Goal: Transaction & Acquisition: Purchase product/service

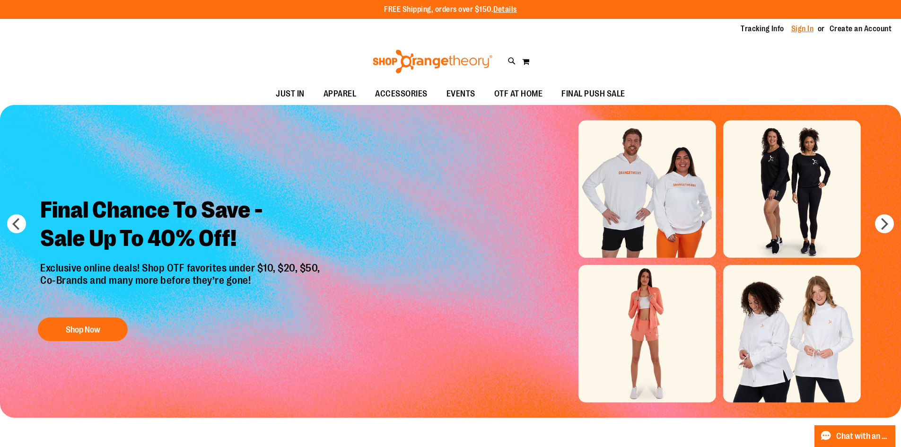
click at [806, 30] on link "Sign In" at bounding box center [802, 29] width 23 height 10
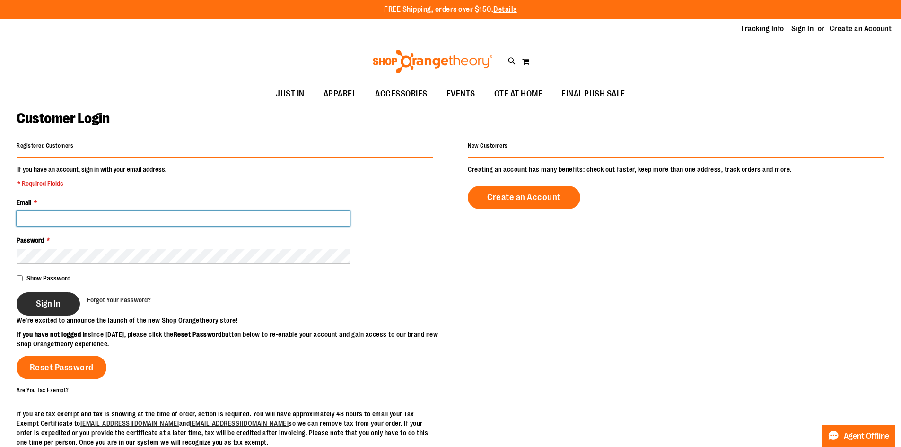
type input "**********"
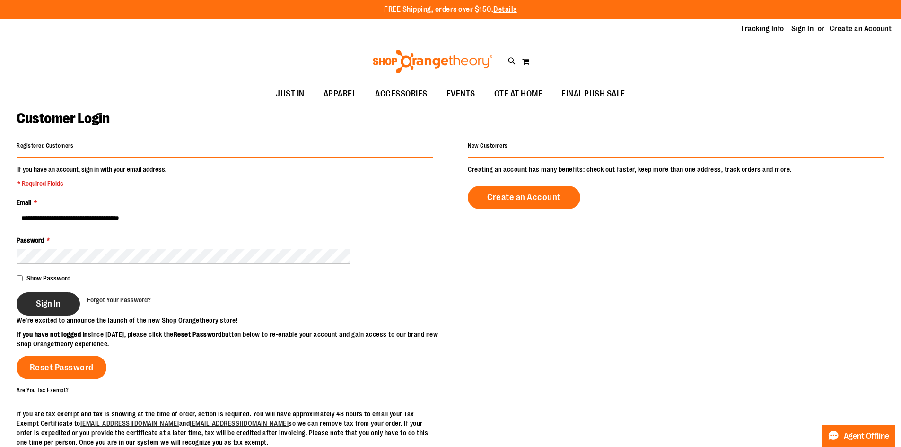
type input "**********"
click at [44, 312] on button "Sign In" at bounding box center [48, 303] width 63 height 23
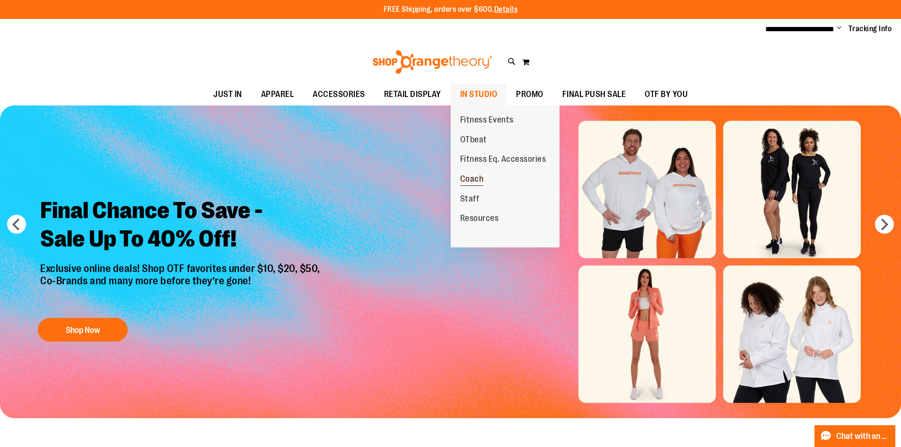
type input "**********"
click at [478, 175] on span "Coach" at bounding box center [472, 180] width 24 height 12
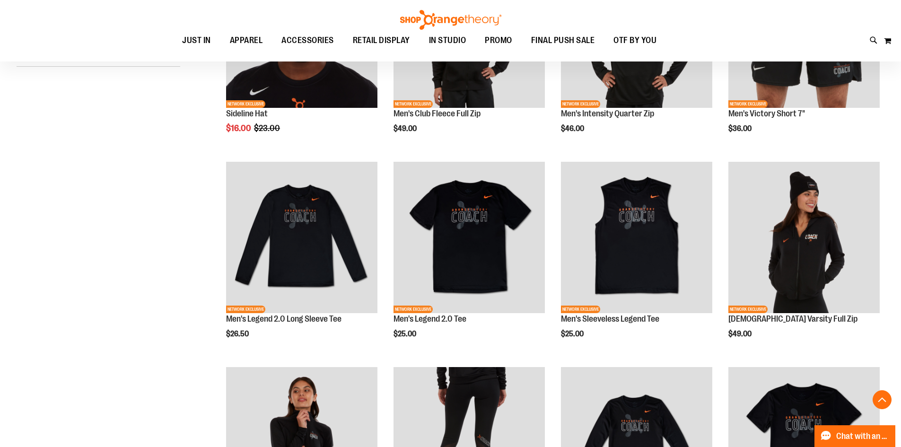
scroll to position [330, 0]
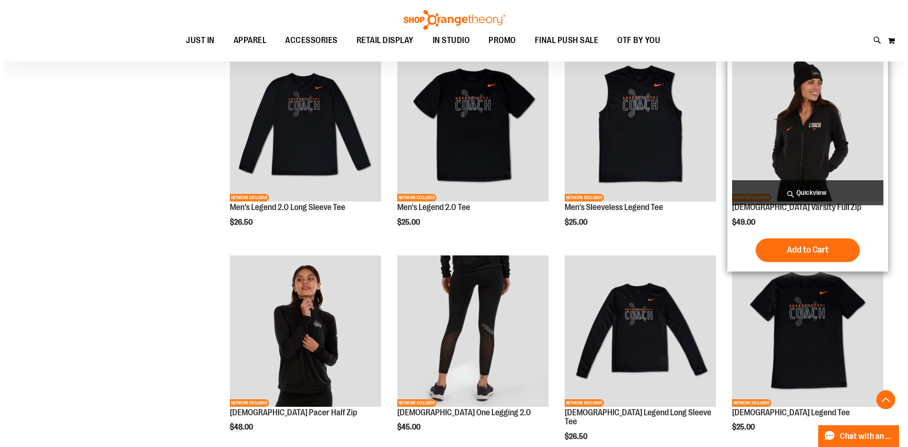
scroll to position [330, 0]
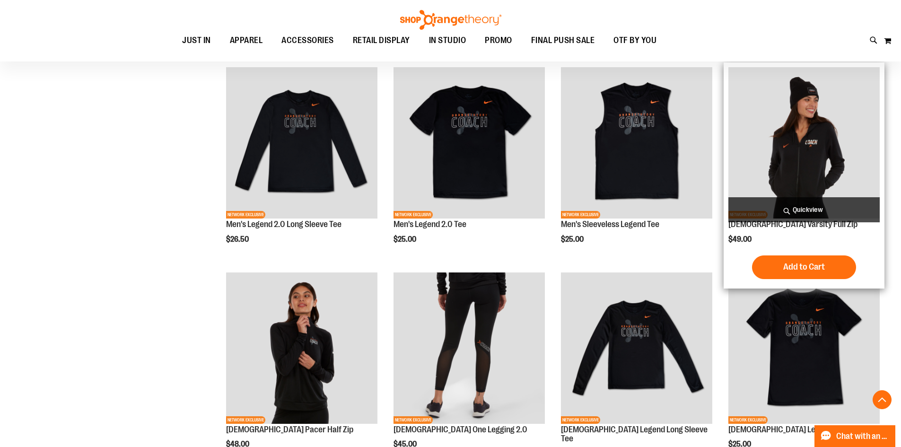
type input "**********"
click at [806, 205] on span "Quickview" at bounding box center [803, 209] width 151 height 25
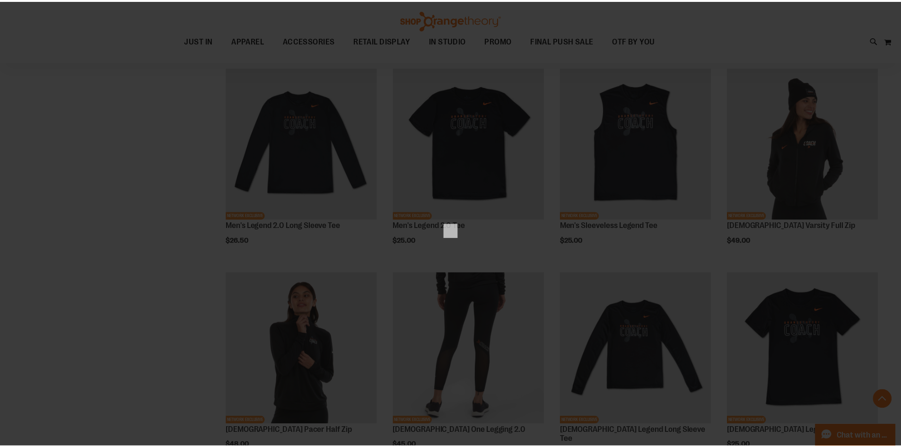
scroll to position [0, 0]
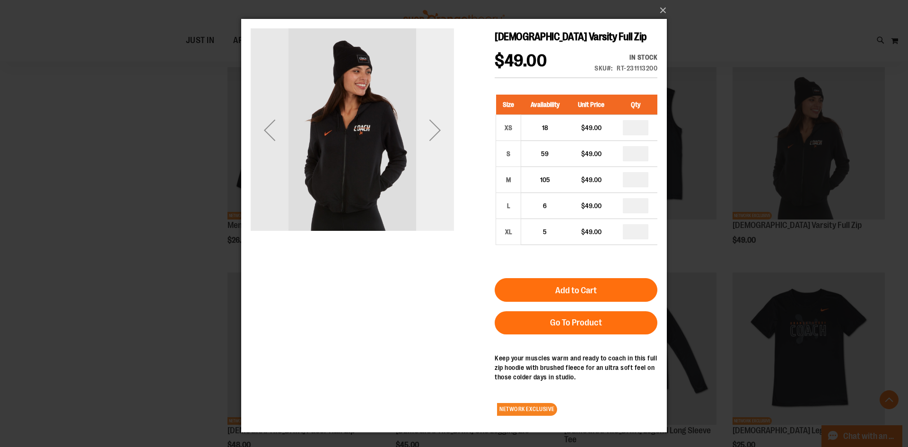
click at [437, 132] on div "Next" at bounding box center [435, 130] width 38 height 38
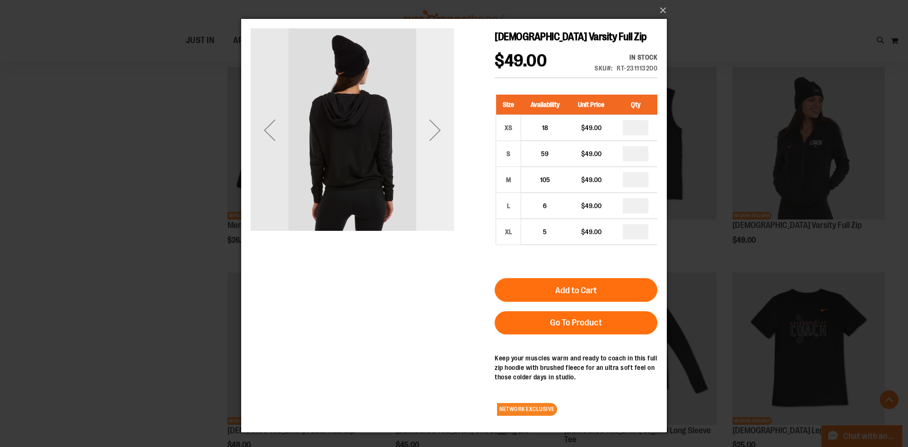
click at [437, 132] on div "Next" at bounding box center [435, 130] width 38 height 38
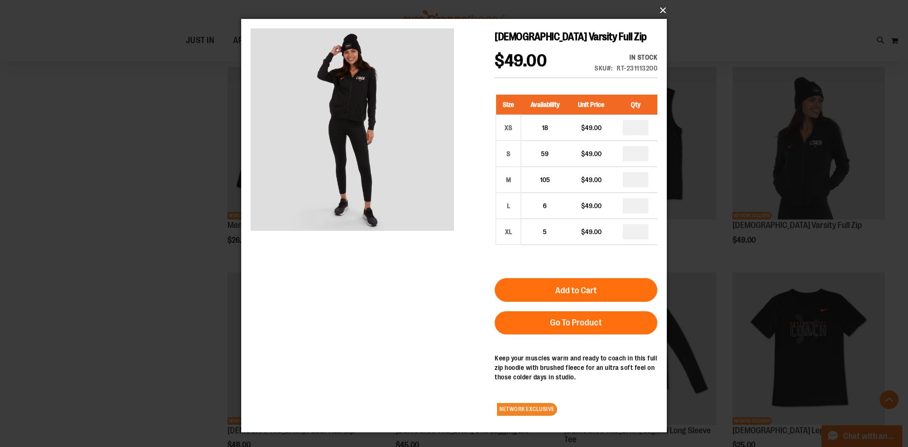
click at [664, 13] on button "×" at bounding box center [456, 10] width 425 height 21
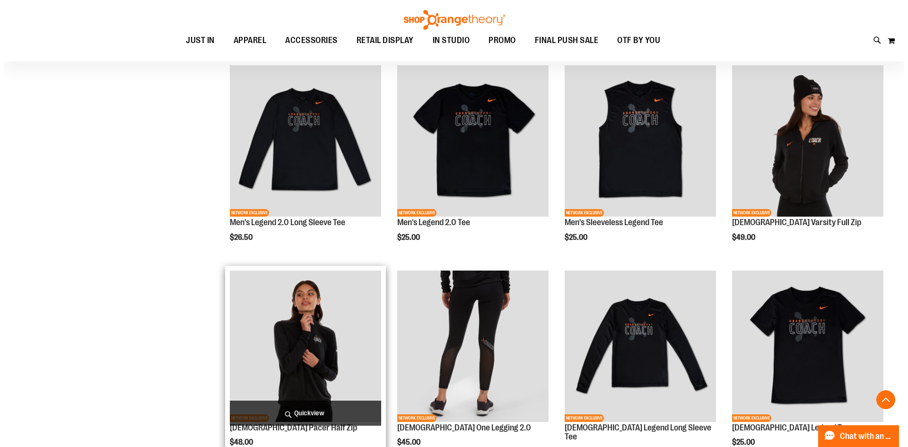
scroll to position [330, 0]
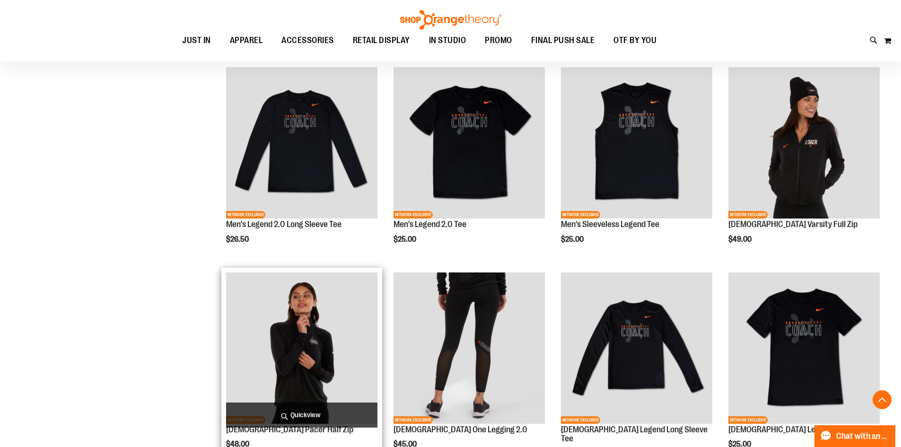
click at [293, 418] on span "Quickview" at bounding box center [301, 414] width 151 height 25
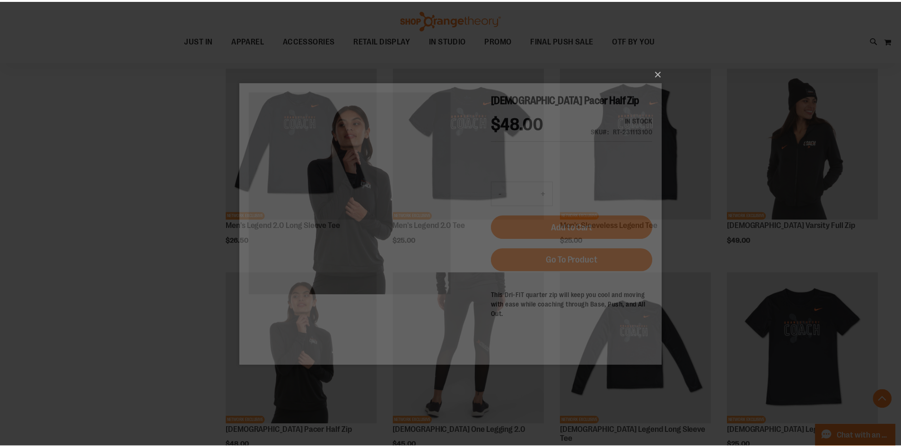
scroll to position [0, 0]
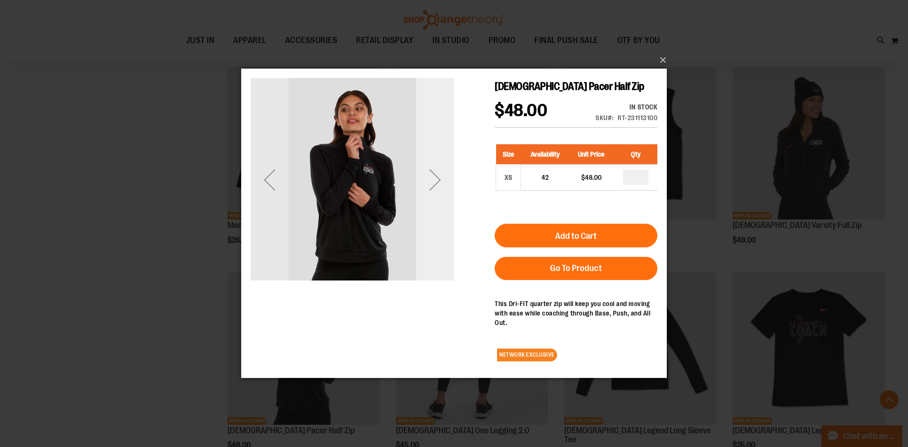
click at [439, 180] on div "Next" at bounding box center [435, 180] width 38 height 38
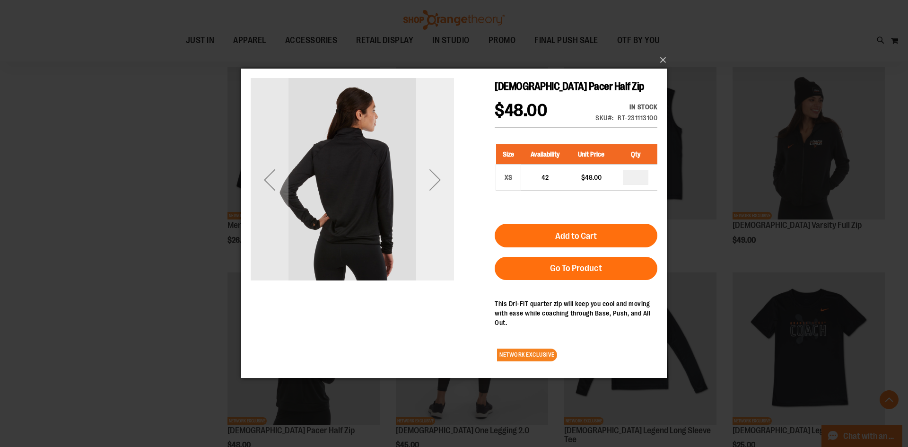
click at [439, 180] on div "Next" at bounding box center [435, 180] width 38 height 38
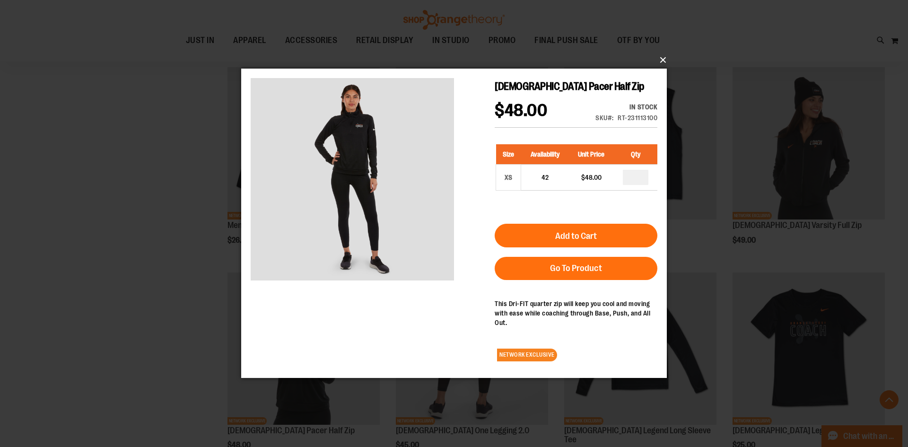
click at [660, 59] on button "×" at bounding box center [456, 60] width 425 height 21
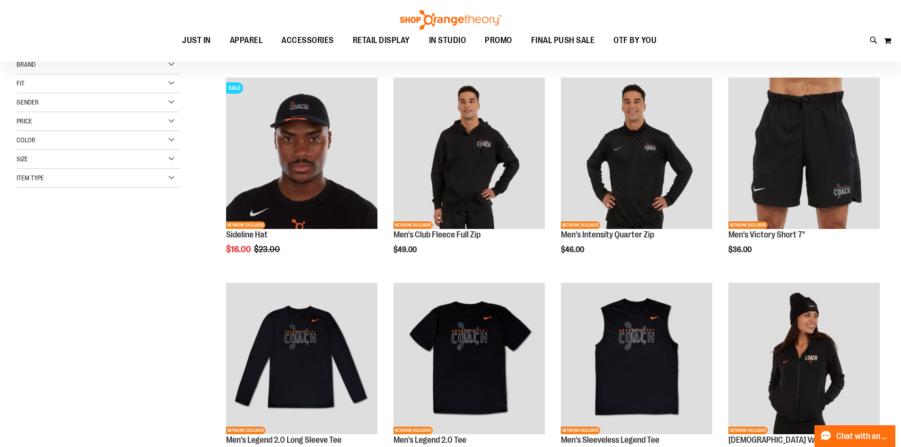
scroll to position [94, 0]
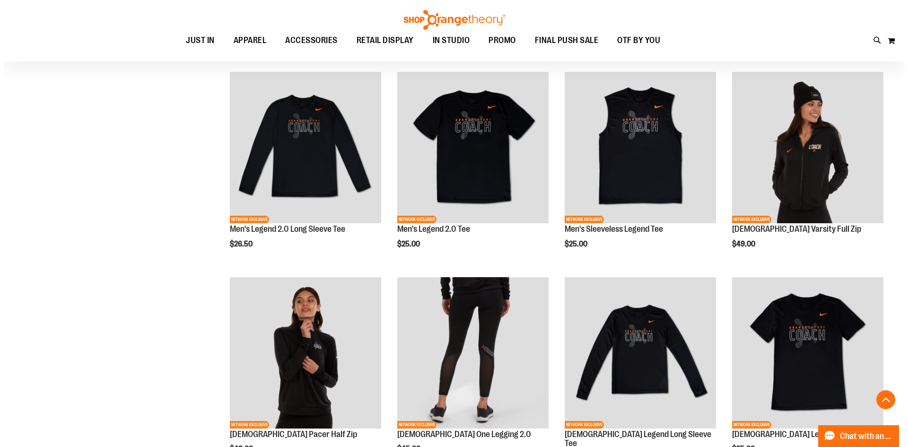
scroll to position [330, 0]
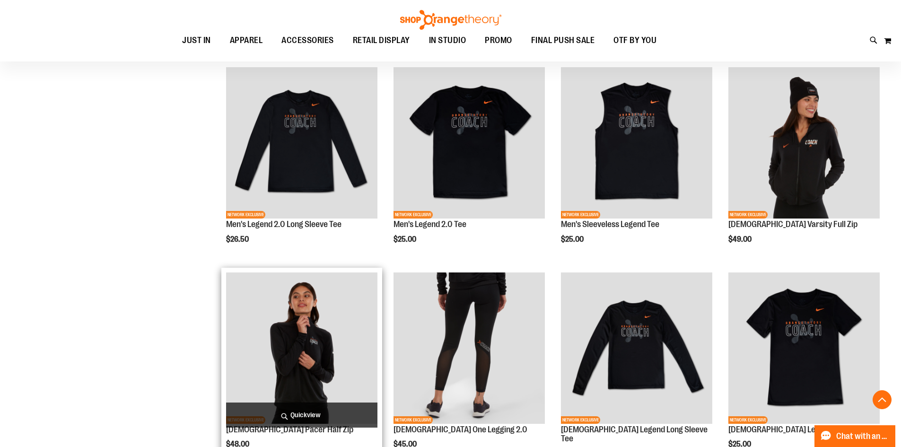
click at [302, 414] on span "Quickview" at bounding box center [301, 414] width 151 height 25
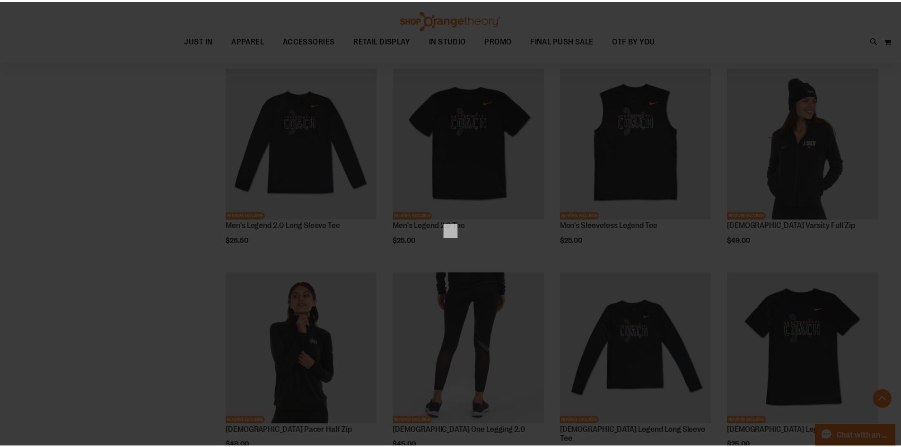
scroll to position [0, 0]
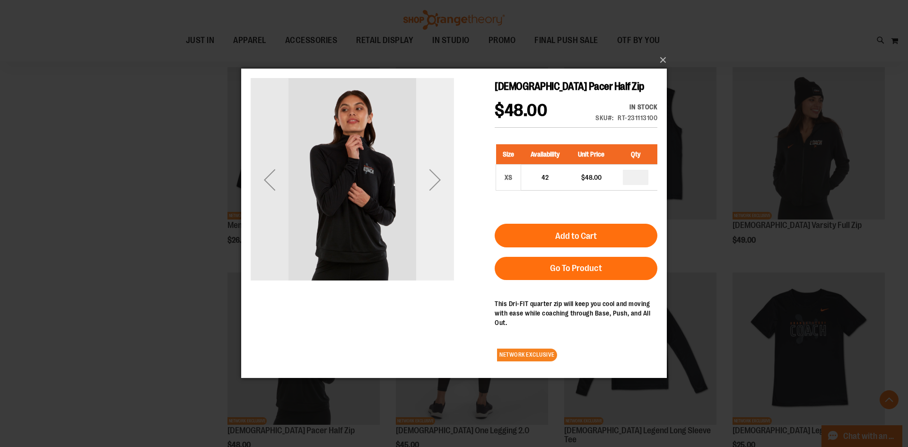
click at [433, 181] on div "Next" at bounding box center [435, 180] width 38 height 38
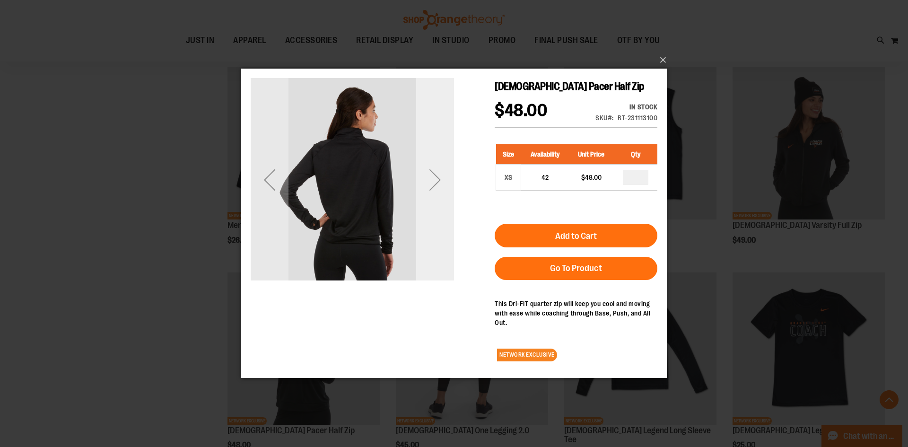
click at [433, 181] on div "Next" at bounding box center [435, 180] width 38 height 38
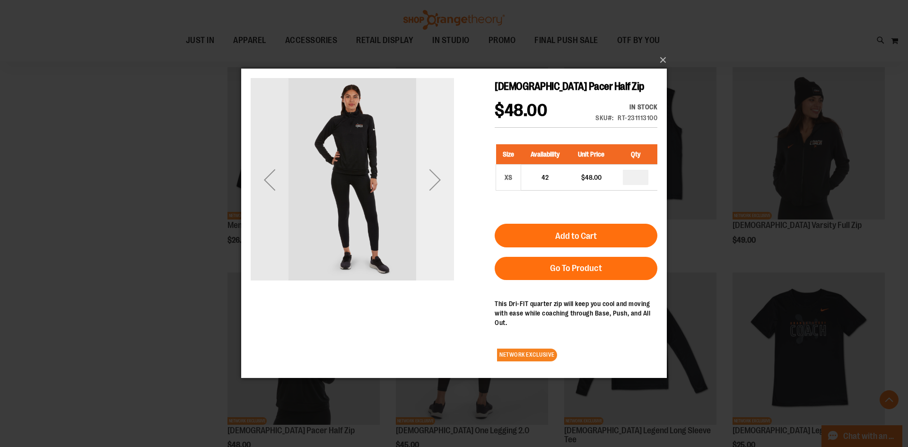
click at [433, 181] on div "Next" at bounding box center [435, 180] width 38 height 38
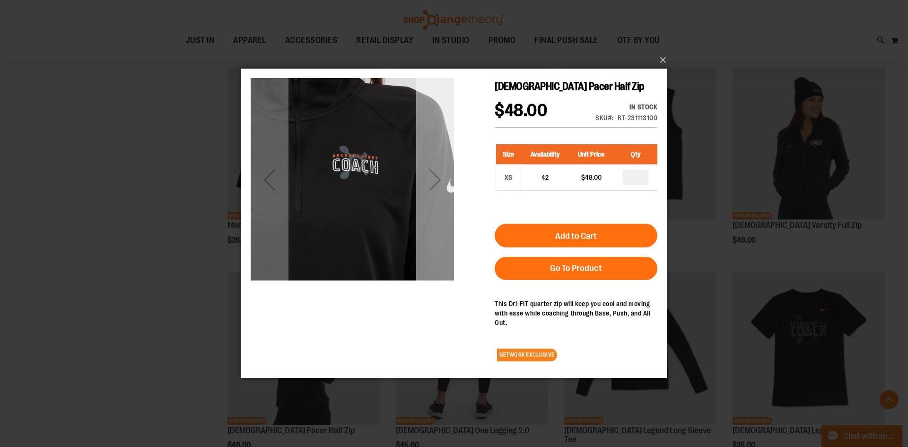
click at [433, 181] on div "Next" at bounding box center [435, 180] width 38 height 38
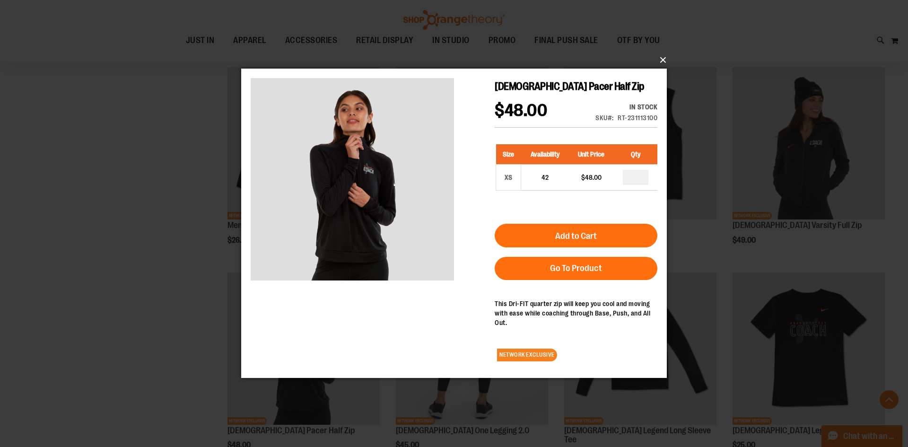
click at [666, 54] on button "×" at bounding box center [456, 60] width 425 height 21
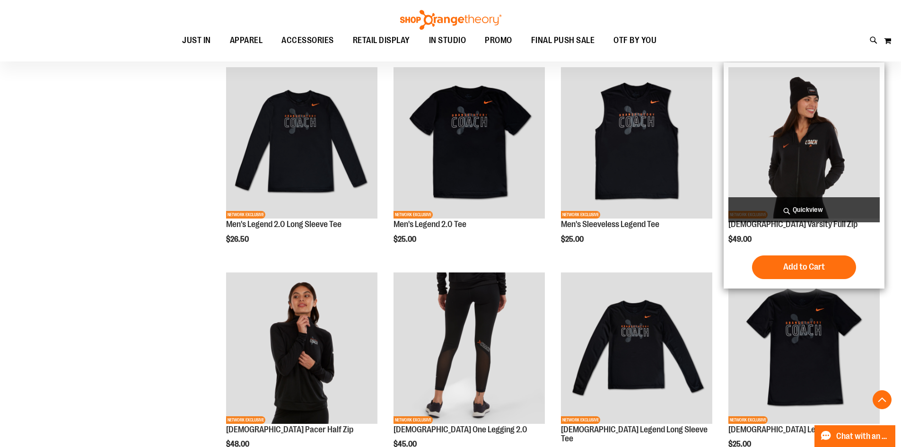
click at [813, 152] on img "product" at bounding box center [803, 142] width 151 height 151
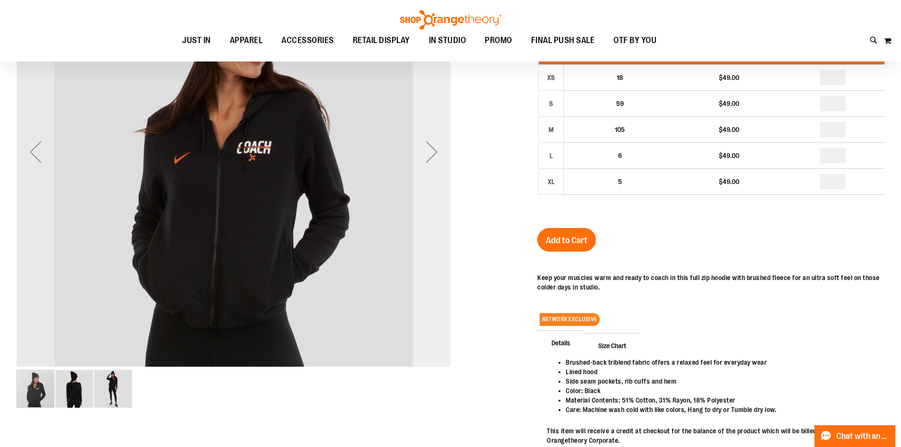
scroll to position [94, 0]
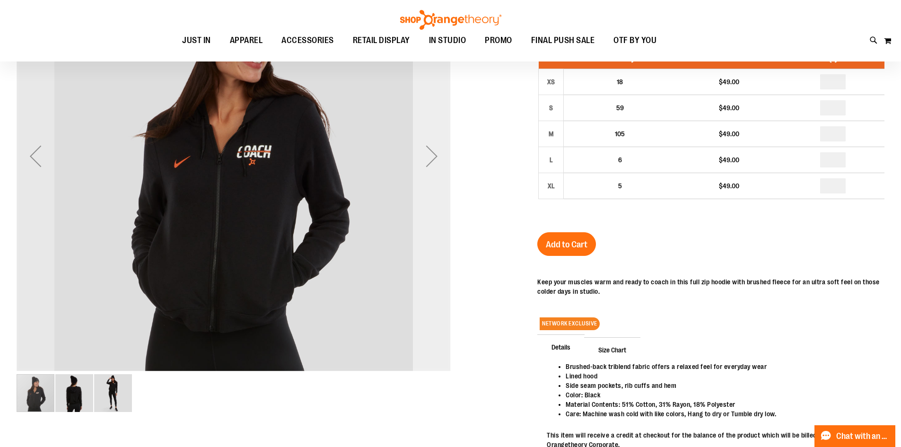
type input "**********"
click at [435, 159] on div "Next" at bounding box center [432, 156] width 38 height 38
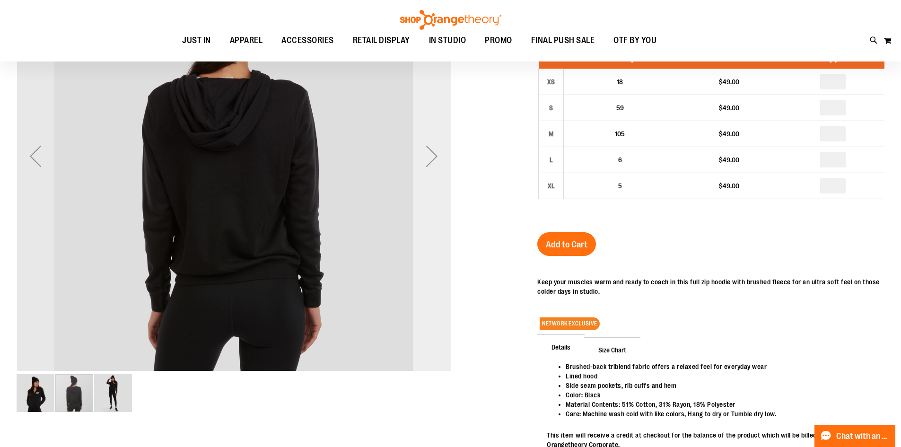
scroll to position [46, 0]
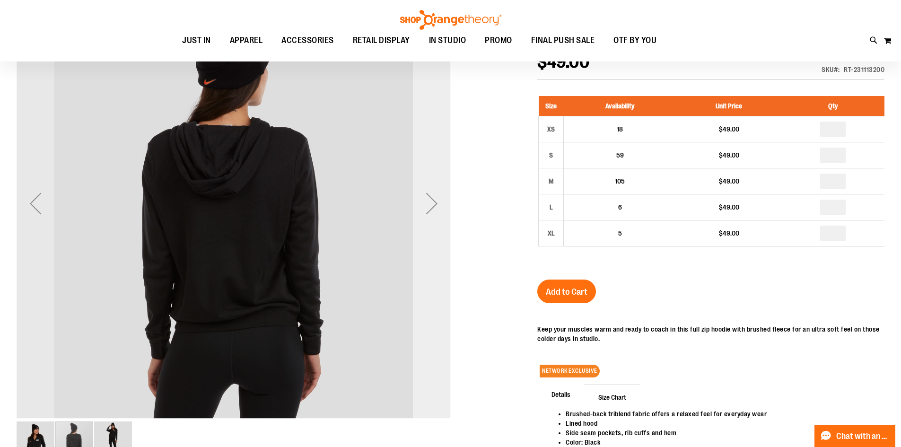
click at [431, 203] on div "Next" at bounding box center [432, 203] width 38 height 38
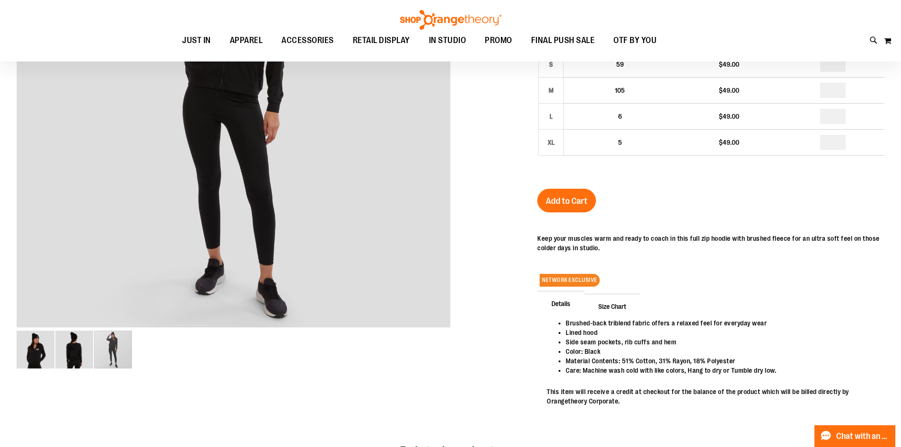
scroll to position [141, 0]
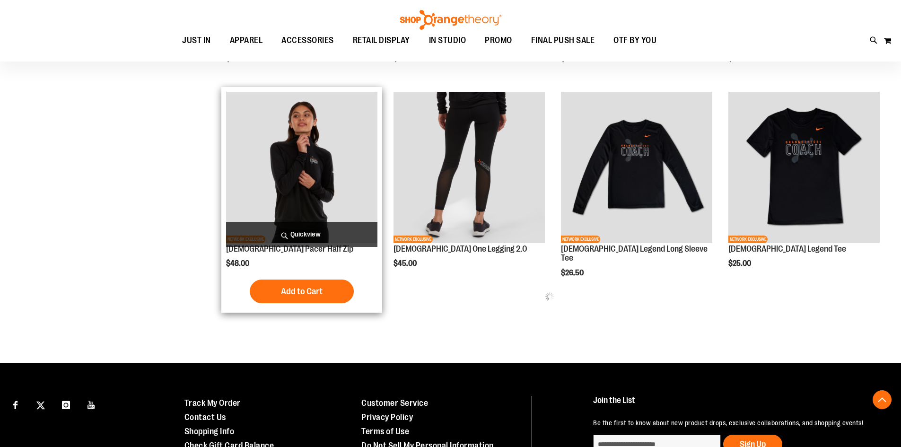
scroll to position [302, 0]
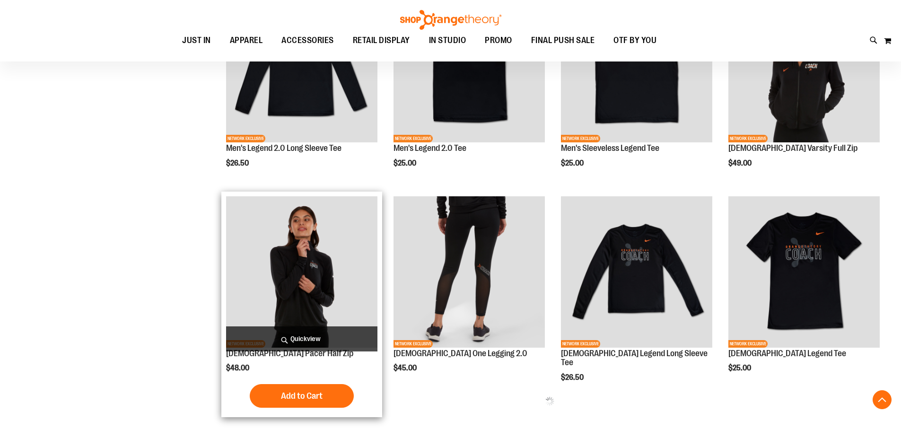
type input "**********"
click at [293, 299] on img "product" at bounding box center [301, 271] width 151 height 151
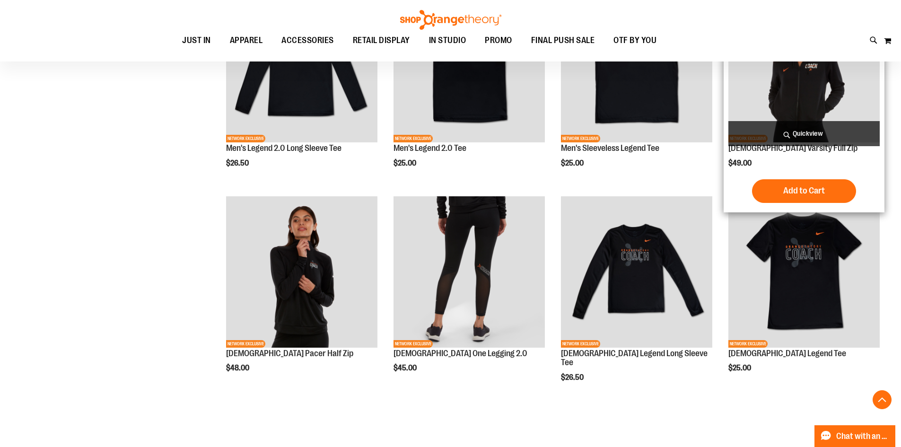
scroll to position [255, 0]
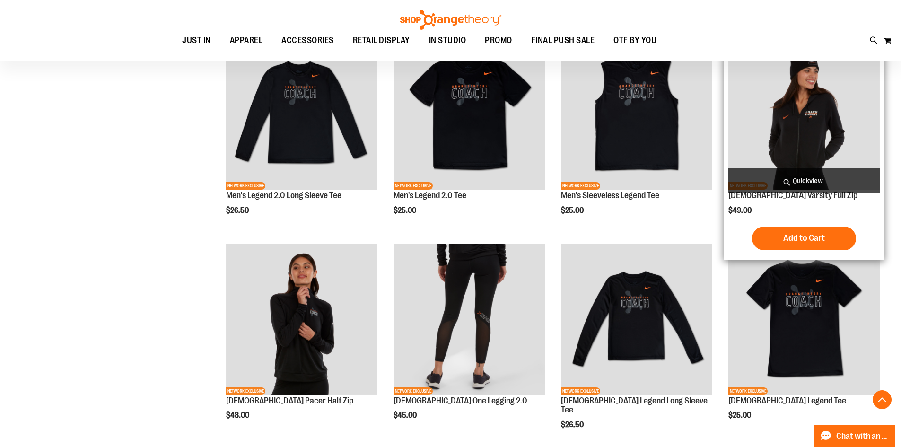
type input "**********"
click at [816, 121] on img "product" at bounding box center [803, 113] width 151 height 151
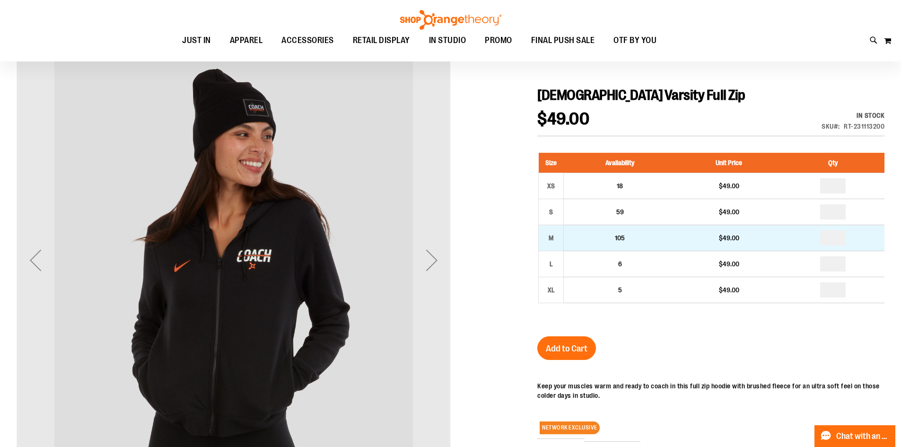
scroll to position [141, 0]
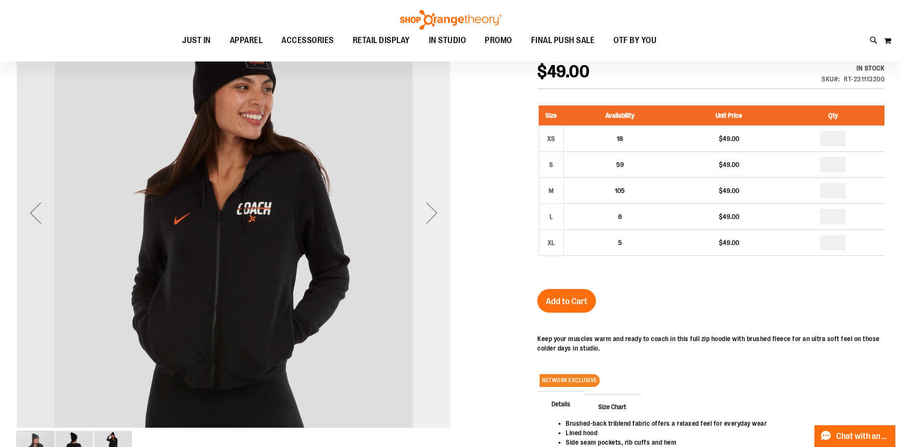
type input "**********"
click at [436, 213] on div "Next" at bounding box center [432, 213] width 38 height 38
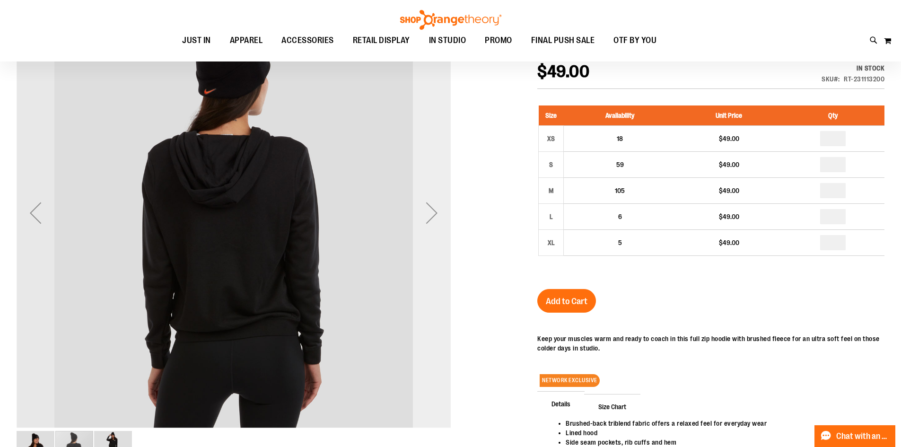
click at [436, 213] on div "Next" at bounding box center [432, 213] width 38 height 38
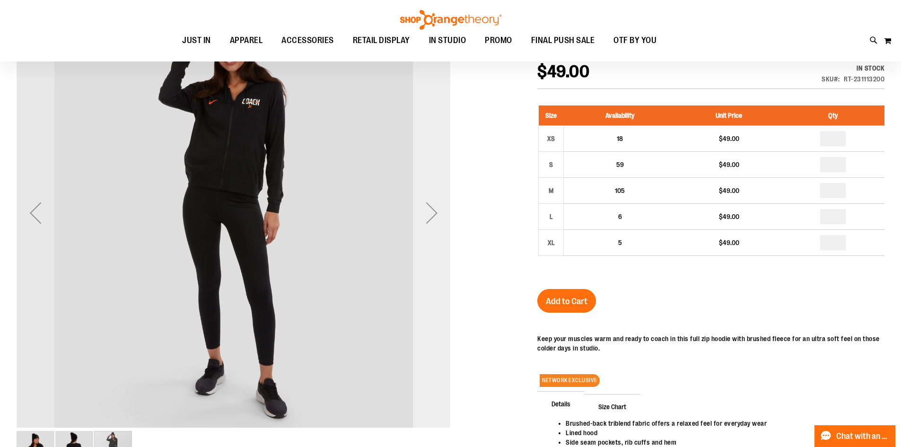
click at [436, 213] on div "Next" at bounding box center [432, 213] width 38 height 38
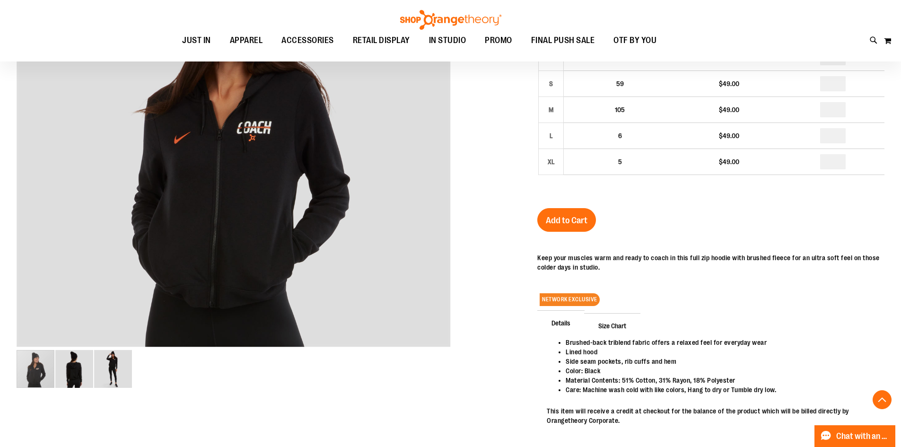
scroll to position [236, 0]
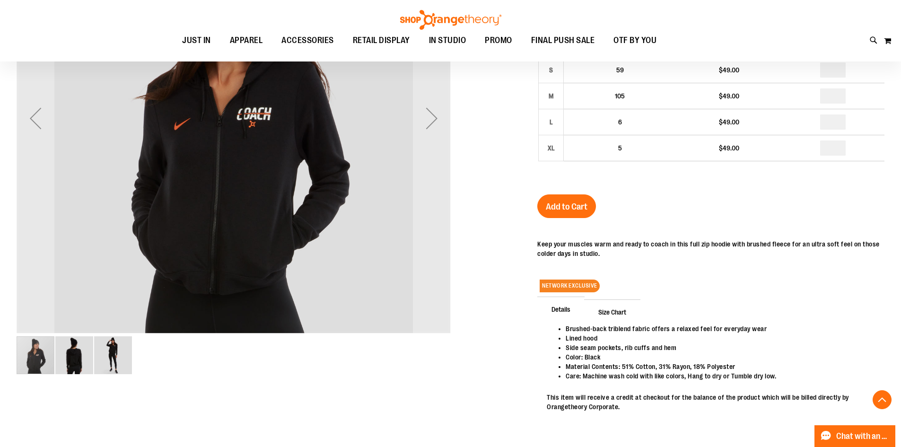
click at [124, 354] on img "image 3 of 3" at bounding box center [113, 355] width 38 height 38
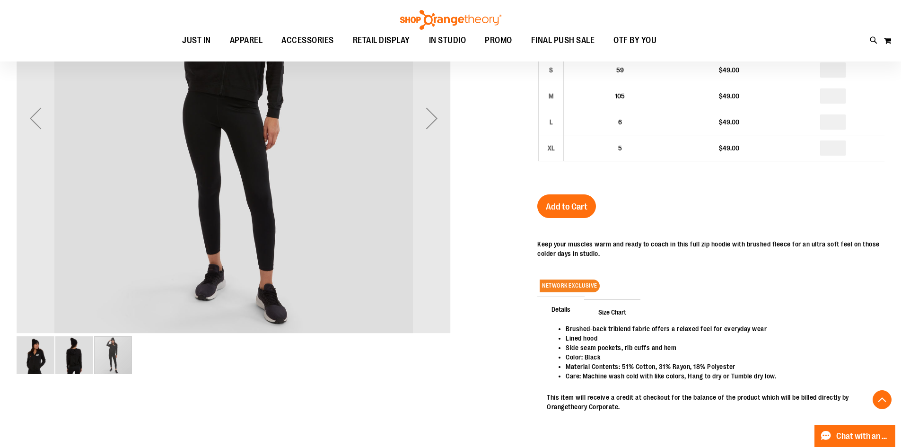
scroll to position [189, 0]
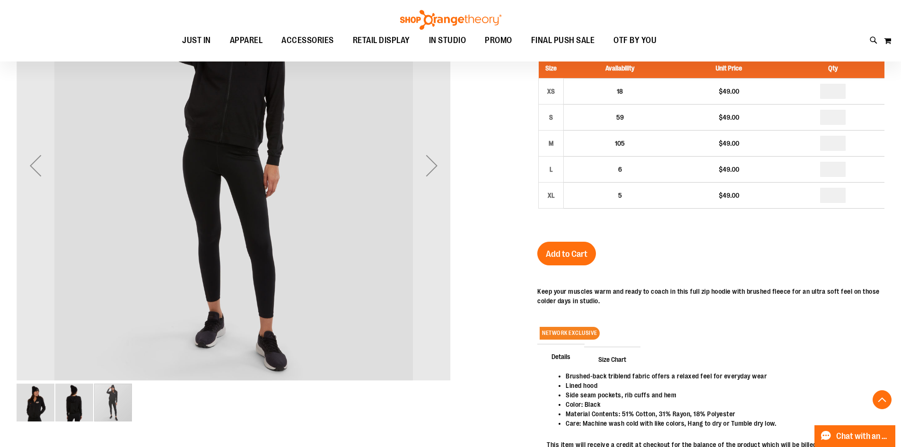
click at [66, 406] on img "image 2 of 3" at bounding box center [74, 402] width 38 height 38
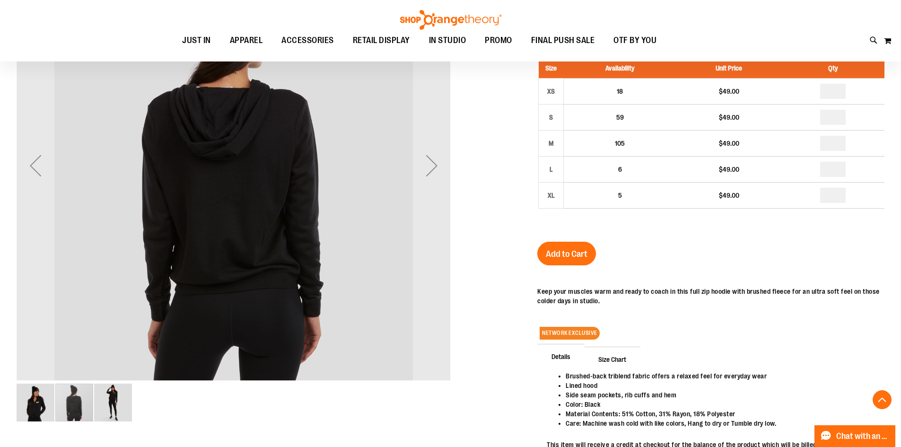
click at [116, 405] on img "image 3 of 3" at bounding box center [113, 402] width 38 height 38
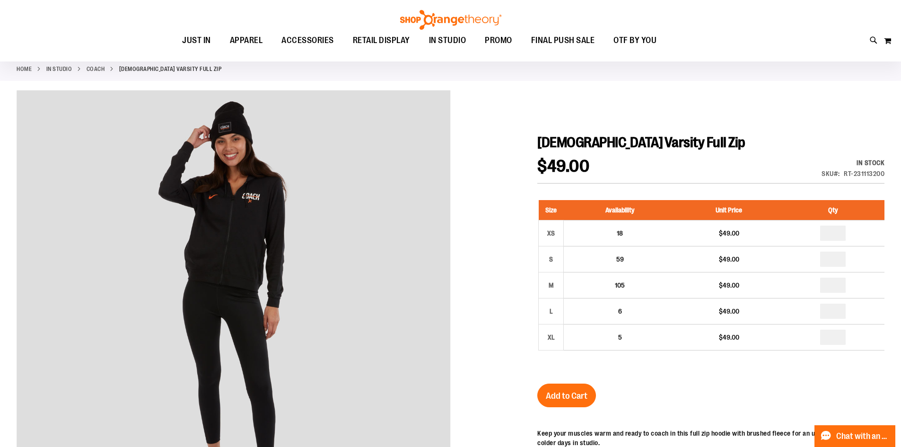
scroll to position [437, 0]
